Goal: Task Accomplishment & Management: Manage account settings

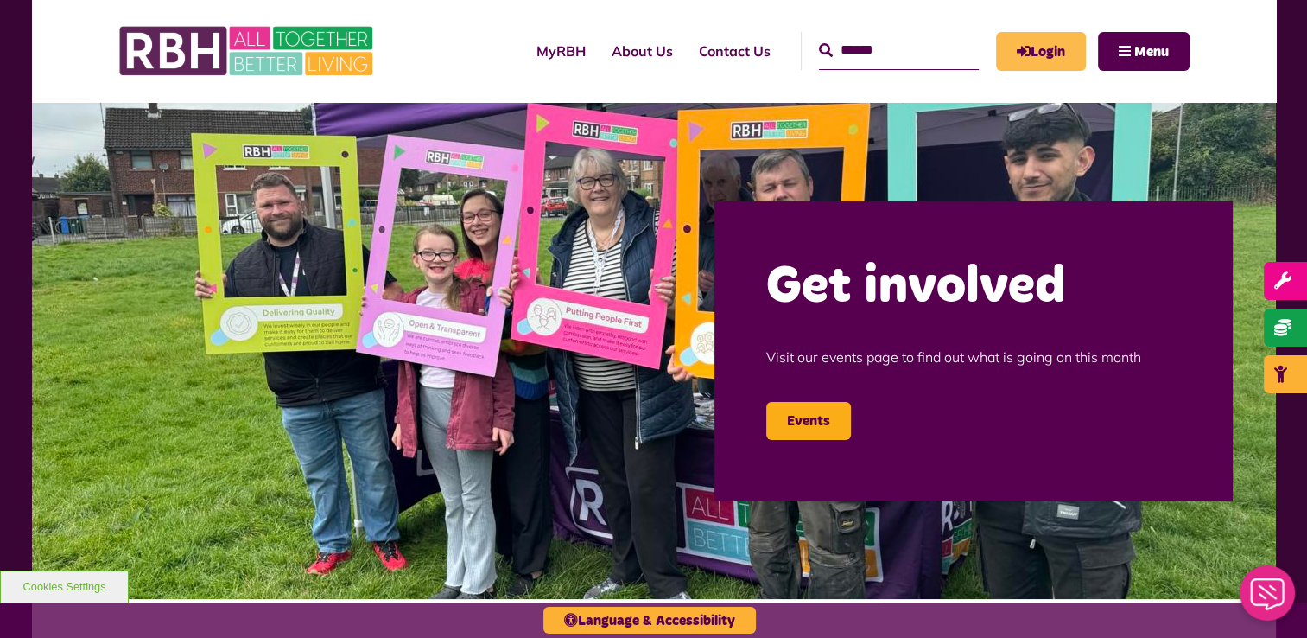
click at [1038, 55] on link "Login" at bounding box center [1041, 51] width 90 height 39
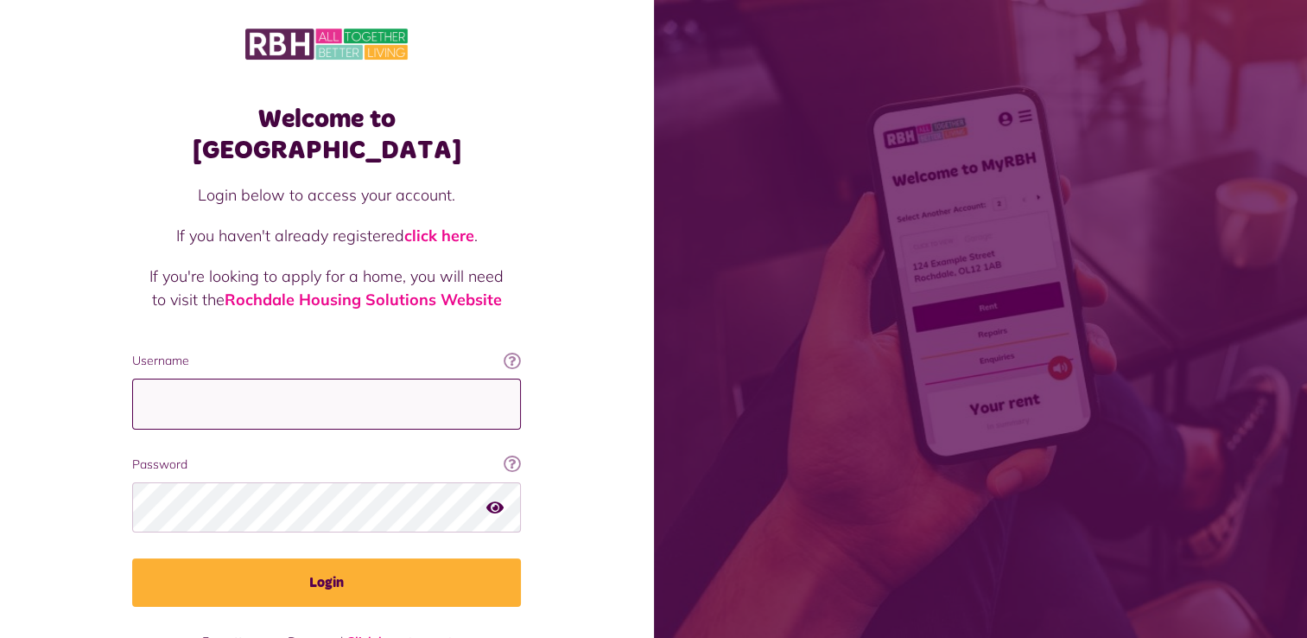
click at [266, 378] on input "Username" at bounding box center [326, 403] width 389 height 51
click at [384, 295] on div "Login below to access your account. If you haven't already registered click her…" at bounding box center [326, 267] width 354 height 168
